Goal: Use online tool/utility: Utilize a website feature to perform a specific function

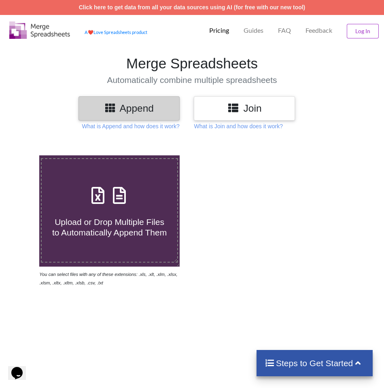
click at [256, 109] on h3 "Join" at bounding box center [244, 108] width 89 height 12
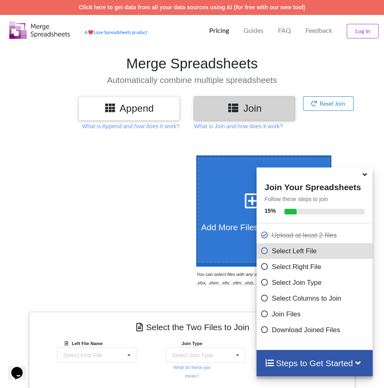
scroll to position [224, 0]
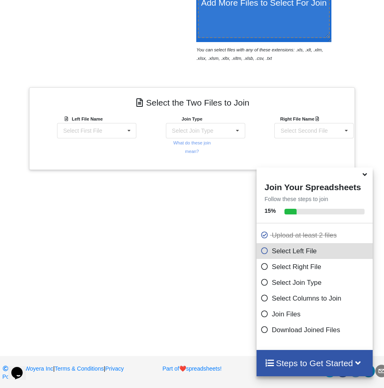
click at [161, 211] on div "Add More Files to Select For Join You can select files with any of these extens…" at bounding box center [192, 126] width 384 height 425
click at [365, 177] on icon at bounding box center [364, 172] width 8 height 7
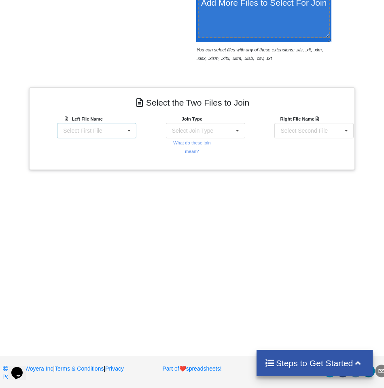
click at [101, 131] on div "Select First File" at bounding box center [82, 131] width 39 height 6
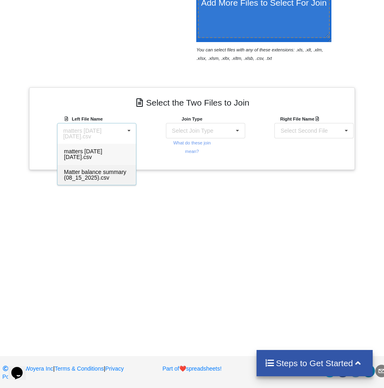
click at [99, 174] on span "Matter balance summary (08_15_2025).csv" at bounding box center [95, 175] width 62 height 12
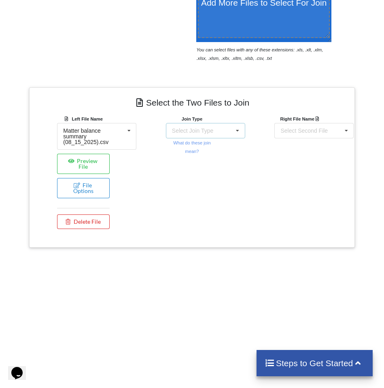
click at [225, 133] on div "Select Join Type INNER JOIN LEFT JOIN RIGHT JOIN FULL JOIN" at bounding box center [205, 130] width 79 height 15
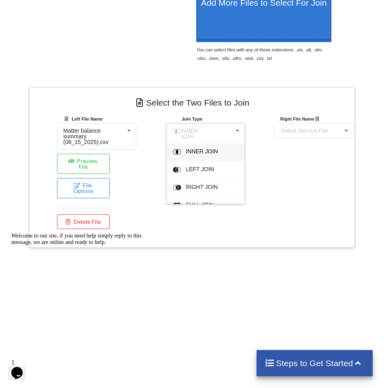
click at [201, 156] on div "INNER JOIN" at bounding box center [205, 153] width 78 height 18
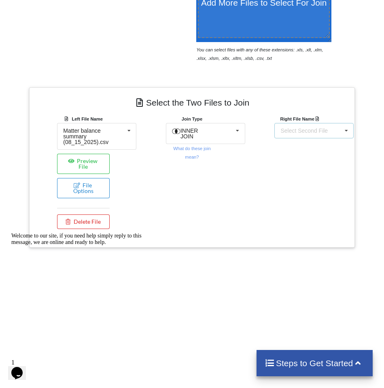
click at [323, 130] on div "Select Second File" at bounding box center [303, 131] width 47 height 6
click at [307, 156] on span "matters [DATE] [DATE].csv" at bounding box center [300, 154] width 38 height 12
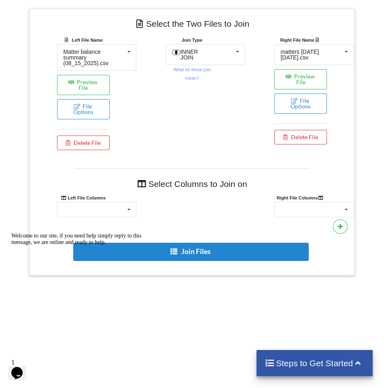
scroll to position [374, 0]
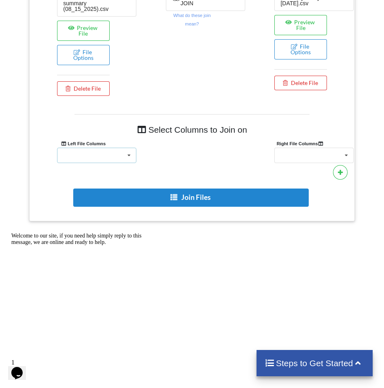
click at [126, 154] on icon at bounding box center [129, 155] width 12 height 15
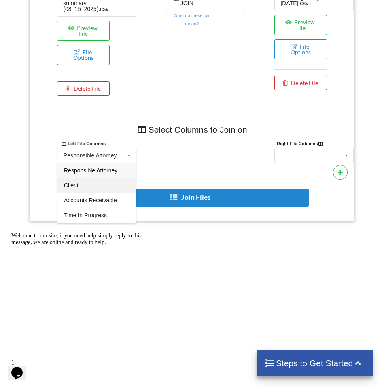
click at [80, 188] on div "Client" at bounding box center [96, 184] width 78 height 15
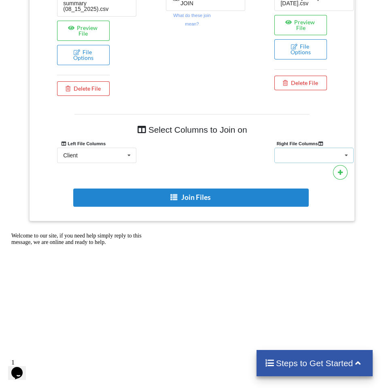
click at [314, 155] on div "Client Name Client Location Minimum Threshold Refill Request Due Hold/Lock No R…" at bounding box center [313, 155] width 79 height 15
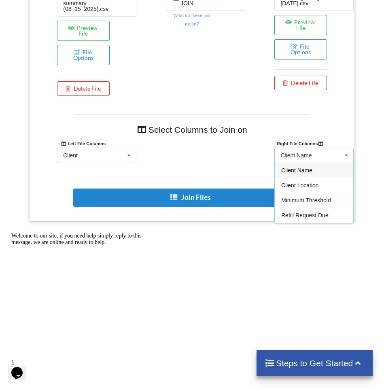
click at [306, 172] on span "Client Name" at bounding box center [296, 170] width 31 height 6
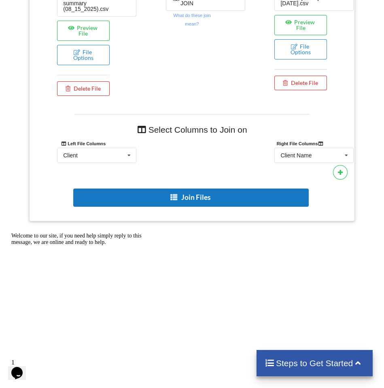
click at [194, 197] on button "Join Files" at bounding box center [190, 197] width 235 height 18
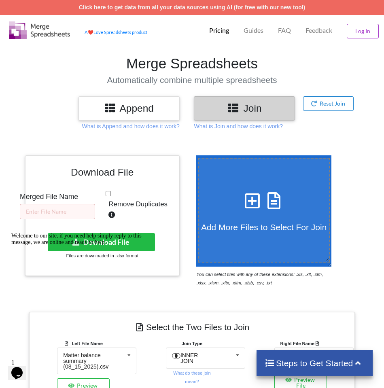
scroll to position [0, 0]
click at [53, 215] on input "text" at bounding box center [57, 211] width 75 height 15
type input "8.15 RM"
click at [109, 193] on input "Remove Duplicates" at bounding box center [108, 193] width 5 height 5
checkbox input "true"
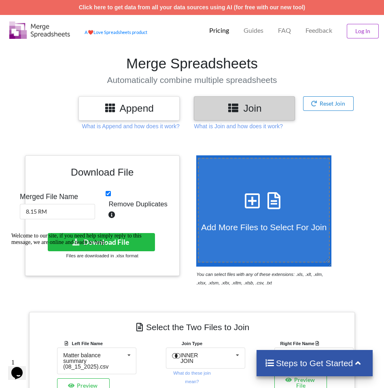
click at [109, 240] on div "Welcome to our site, if you need help simply reply to this message, we are onli…" at bounding box center [84, 238] width 146 height 13
click at [100, 245] on div "Welcome to our site, if you need help simply reply to this message, we are onli…" at bounding box center [84, 238] width 146 height 13
click at [108, 245] on div "Welcome to our site, if you need help simply reply to this message, we are onli…" at bounding box center [84, 238] width 146 height 13
click at [102, 239] on div "Welcome to our site, if you need help simply reply to this message, we are onli…" at bounding box center [84, 238] width 146 height 13
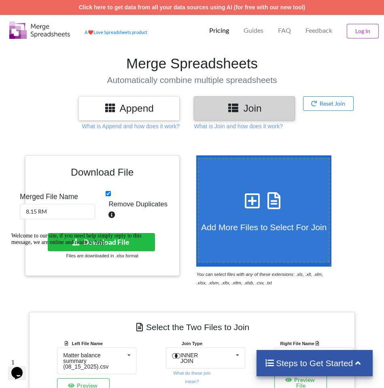
click at [102, 239] on div "Welcome to our site, if you need help simply reply to this message, we are onli…" at bounding box center [84, 238] width 146 height 13
click at [11, 232] on icon "Chat attention grabber" at bounding box center [11, 232] width 0 height 0
click at [116, 238] on button "Download File" at bounding box center [101, 242] width 107 height 18
